Goal: Check status: Check status

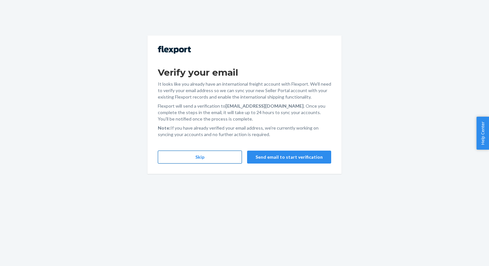
click at [190, 158] on button "Skip" at bounding box center [200, 157] width 84 height 13
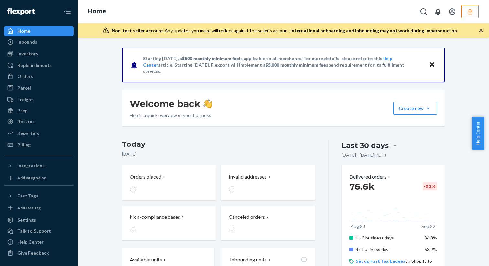
click at [460, 16] on div at bounding box center [447, 11] width 61 height 13
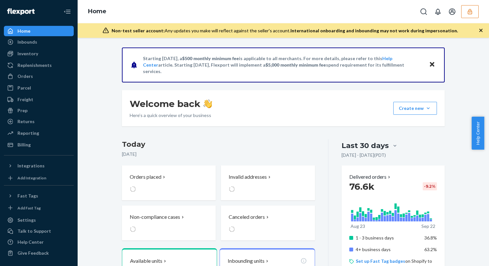
click at [464, 15] on button "button" at bounding box center [469, 11] width 17 height 13
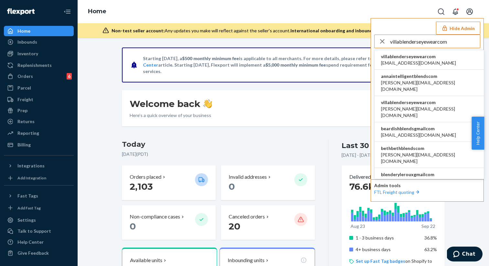
type input "villablenderseyewearcom"
click at [420, 59] on span "villablenderseyewearcom" at bounding box center [418, 56] width 75 height 6
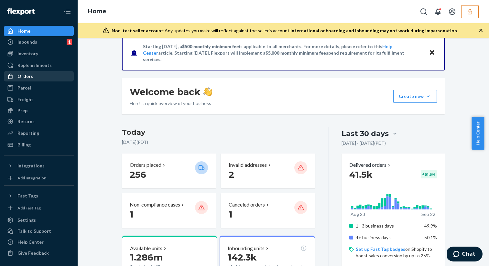
scroll to position [13, 0]
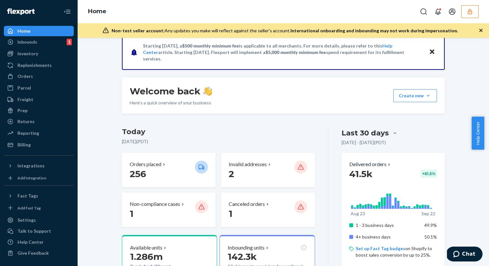
click at [469, 15] on button "button" at bounding box center [469, 11] width 17 height 13
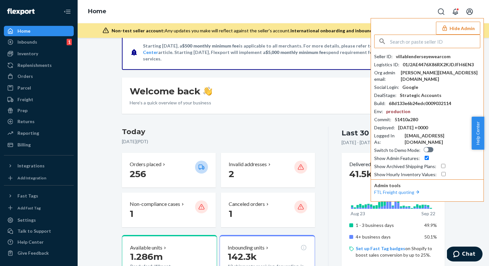
click at [469, 15] on icon "Open account menu" at bounding box center [470, 12] width 8 height 8
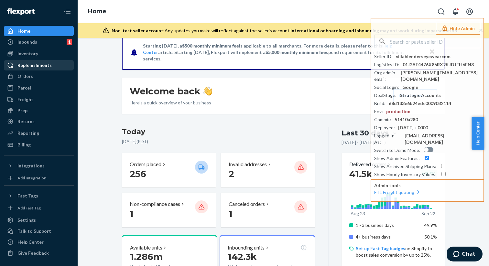
click at [42, 70] on link "Replenishments" at bounding box center [39, 65] width 70 height 10
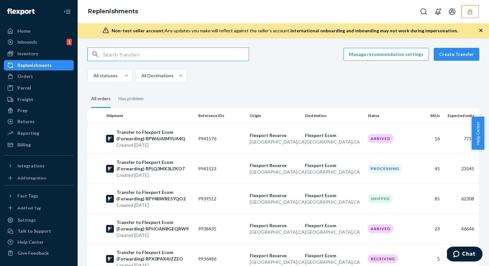
click at [179, 57] on input "text" at bounding box center [175, 54] width 145 height 13
type input "9938426"
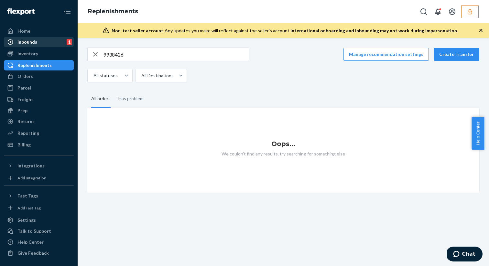
click at [35, 40] on div "Inbounds" at bounding box center [27, 42] width 20 height 6
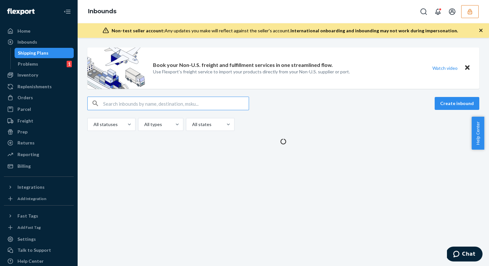
type input "9938426"
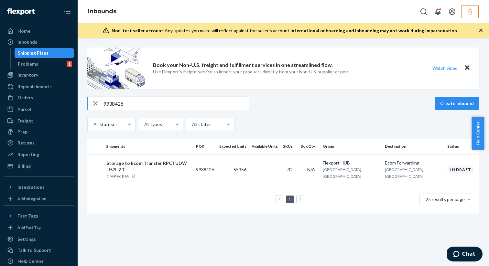
type input "9938426"
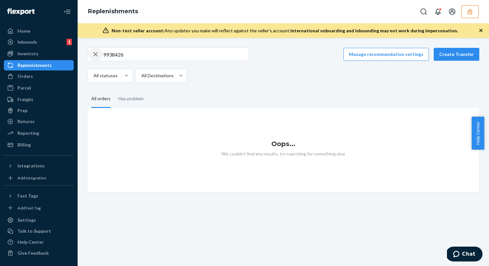
click at [98, 57] on icon "button" at bounding box center [96, 54] width 8 height 13
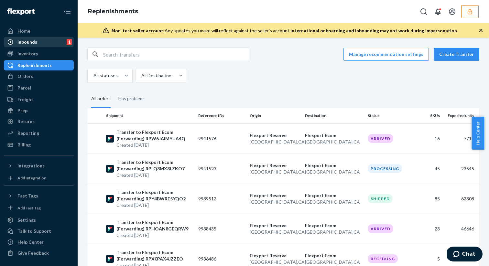
click at [37, 47] on link "Inbounds 1" at bounding box center [39, 42] width 70 height 10
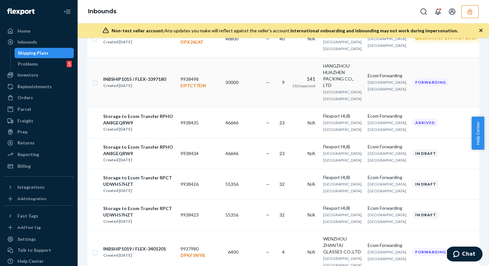
scroll to position [230, 0]
